Goal: Information Seeking & Learning: Learn about a topic

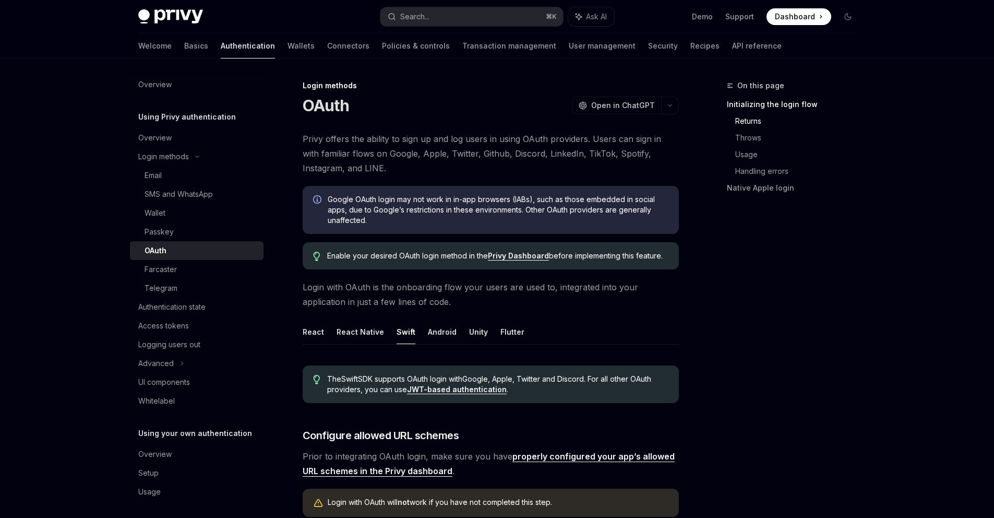
scroll to position [803, 0]
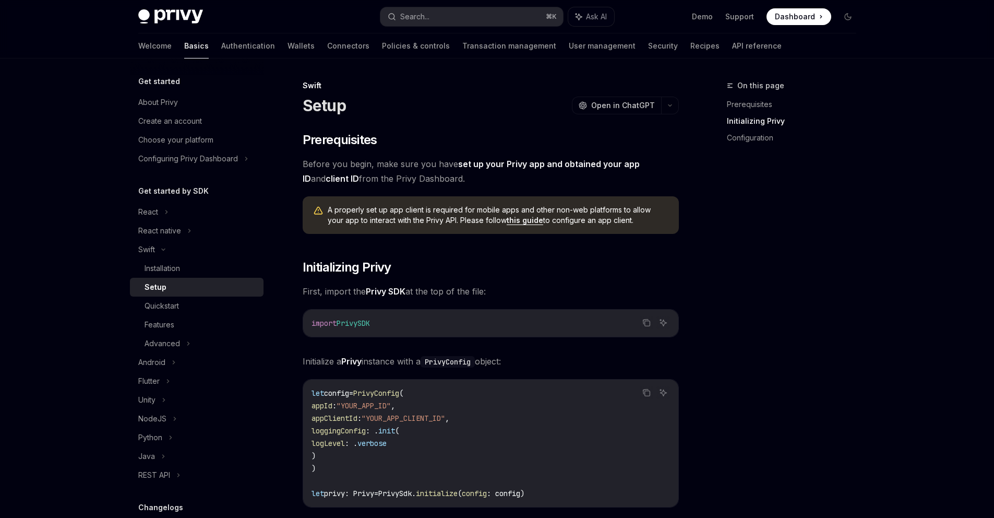
scroll to position [386, 0]
